Goal: Transaction & Acquisition: Purchase product/service

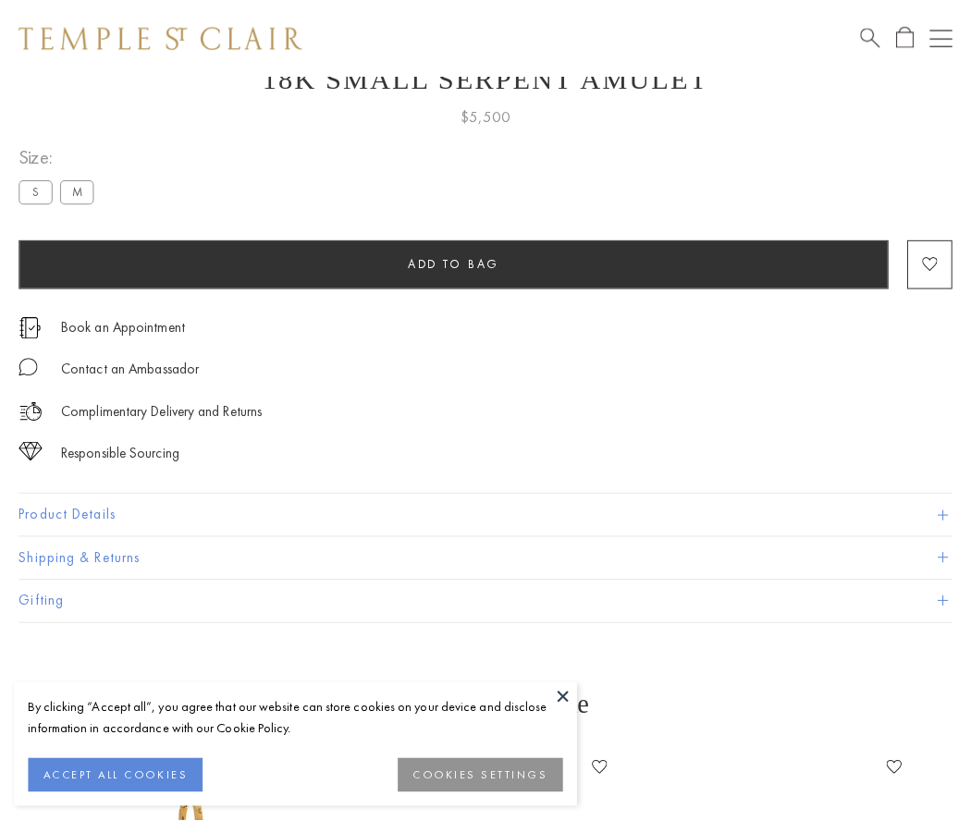
scroll to position [74, 0]
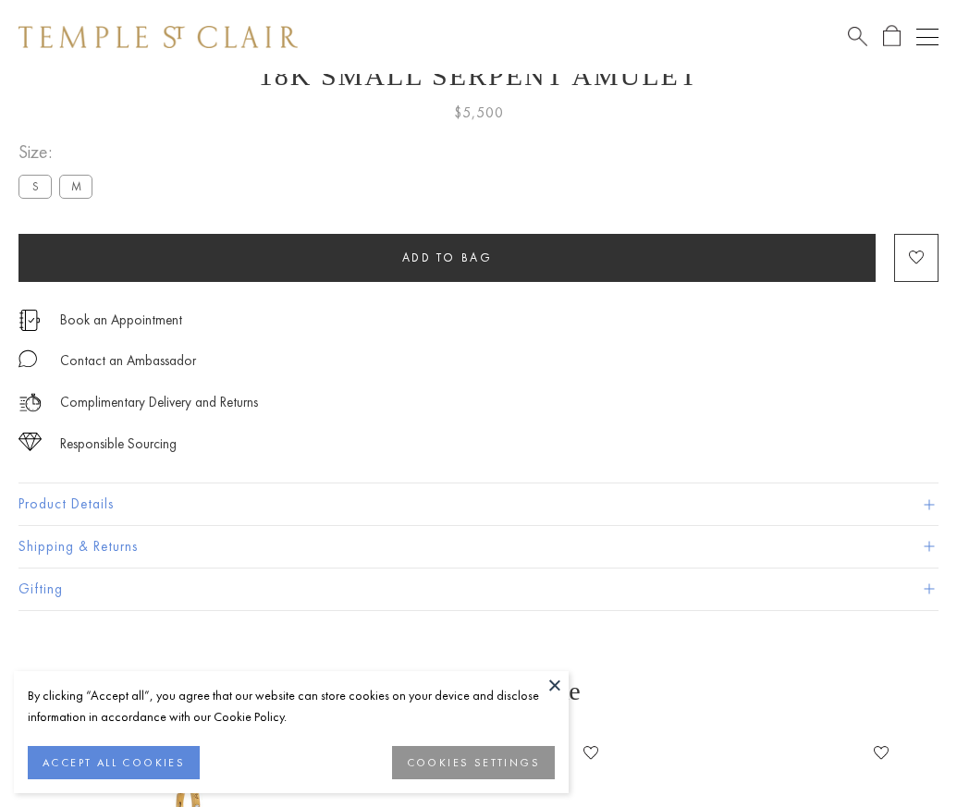
click at [447, 257] on span "Add to bag" at bounding box center [447, 258] width 91 height 16
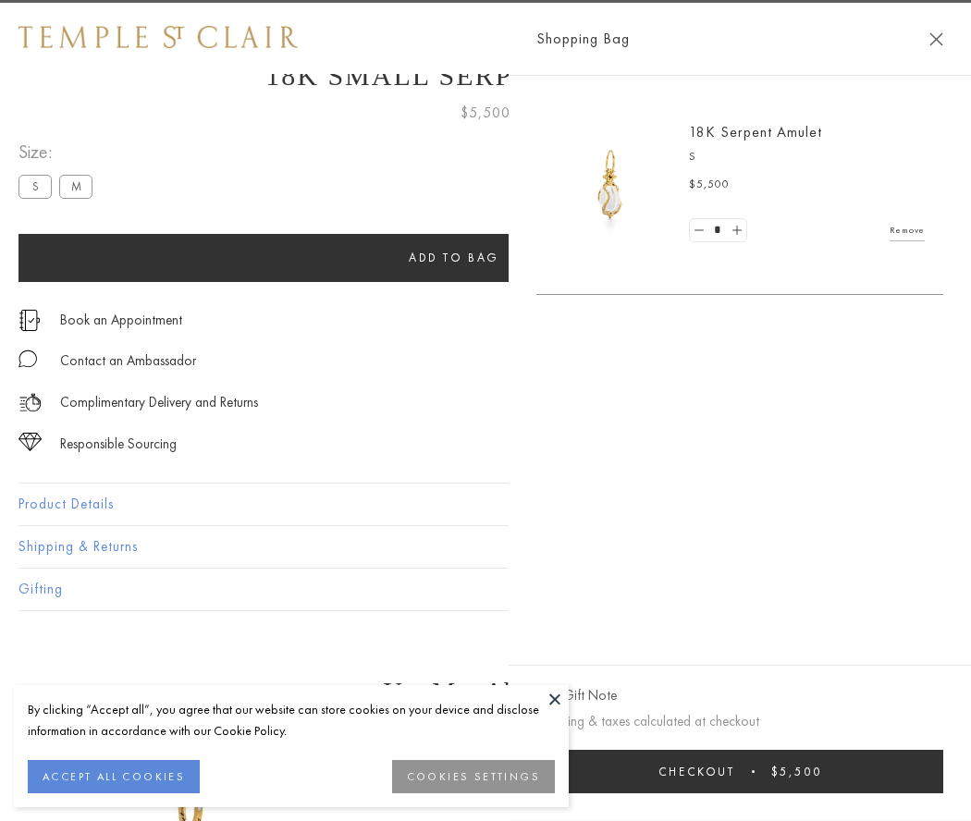
click at [735, 771] on span "Checkout" at bounding box center [697, 772] width 77 height 16
